Goal: Transaction & Acquisition: Purchase product/service

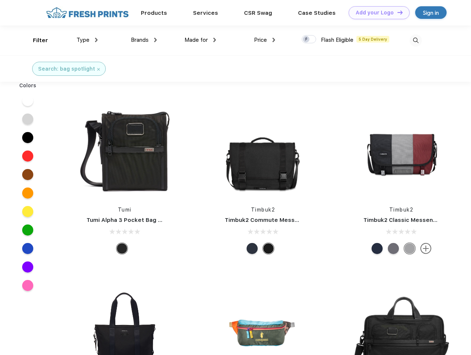
click at [377, 13] on link "Add your Logo Design Tool" at bounding box center [379, 12] width 61 height 13
click at [0, 0] on div "Design Tool" at bounding box center [0, 0] width 0 height 0
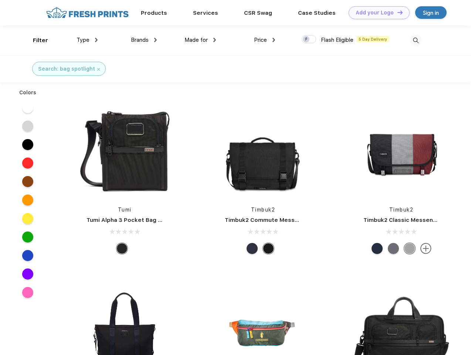
click at [397, 12] on link "Add your Logo Design Tool" at bounding box center [379, 12] width 61 height 13
click at [36, 40] on div "Filter" at bounding box center [40, 40] width 15 height 9
click at [87, 40] on span "Type" at bounding box center [83, 40] width 13 height 7
click at [144, 40] on span "Brands" at bounding box center [140, 40] width 18 height 7
click at [201, 40] on span "Made for" at bounding box center [196, 40] width 23 height 7
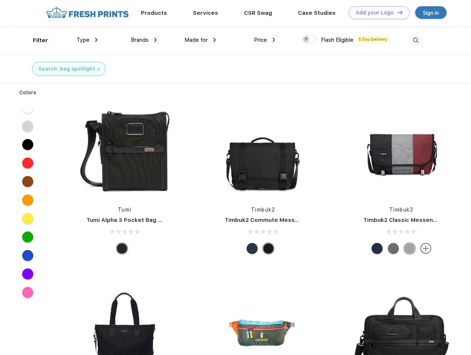
click at [265, 40] on span "Price" at bounding box center [260, 40] width 13 height 7
click at [309, 40] on div at bounding box center [309, 39] width 14 height 8
click at [307, 40] on input "checkbox" at bounding box center [304, 37] width 5 height 5
click at [416, 40] on img at bounding box center [416, 40] width 12 height 12
